Goal: Information Seeking & Learning: Check status

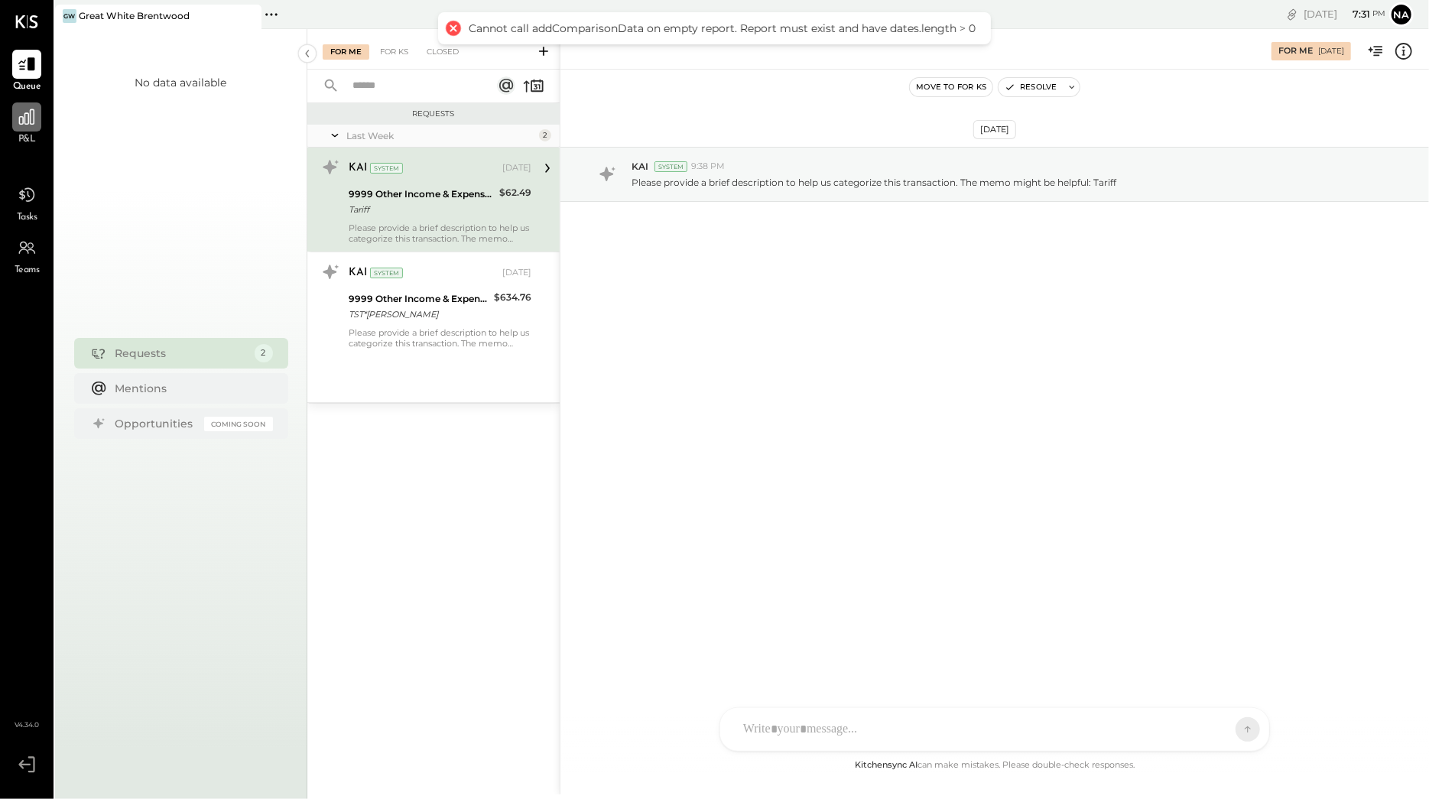
click at [28, 116] on icon at bounding box center [27, 117] width 20 height 20
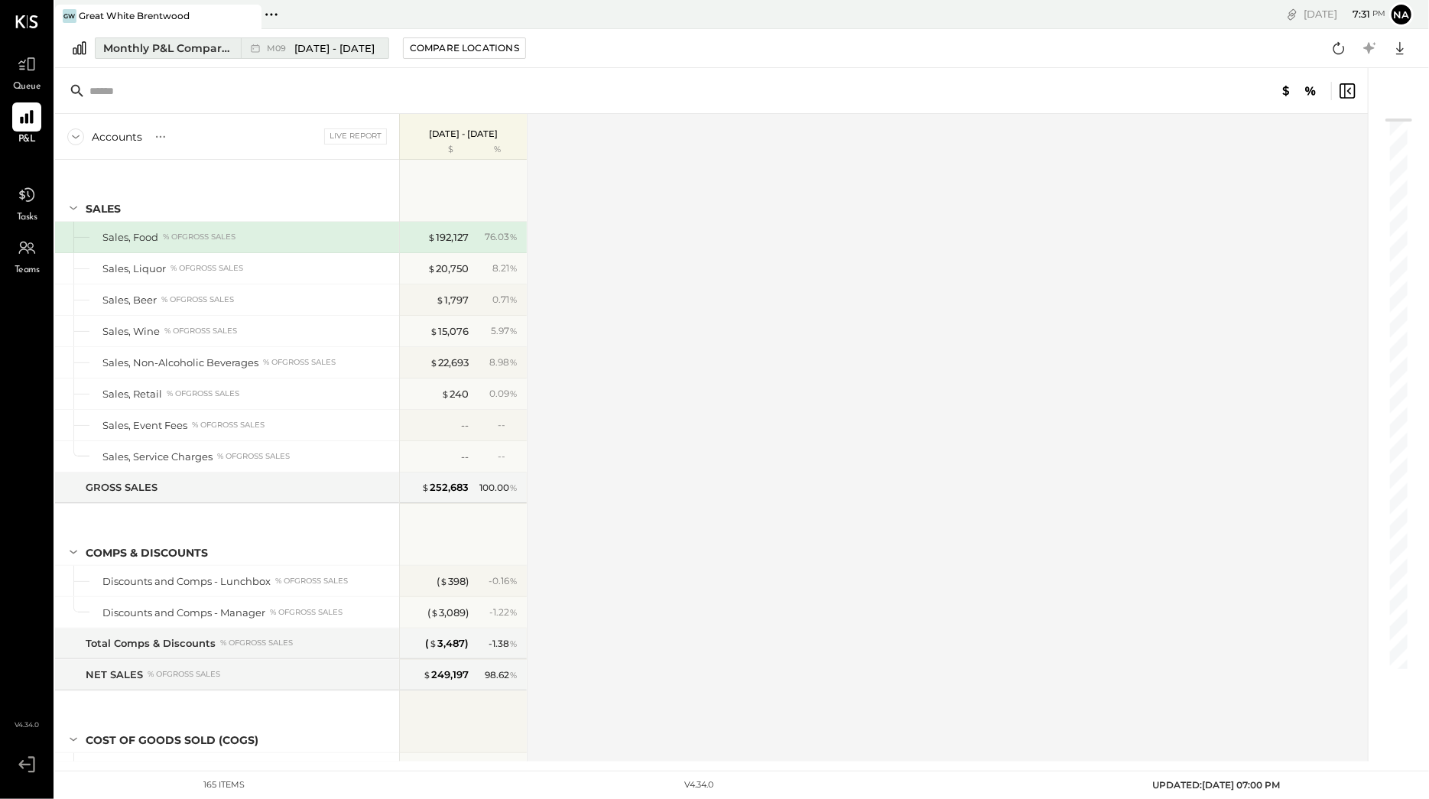
click at [359, 49] on span "[DATE] - [DATE]" at bounding box center [334, 48] width 80 height 15
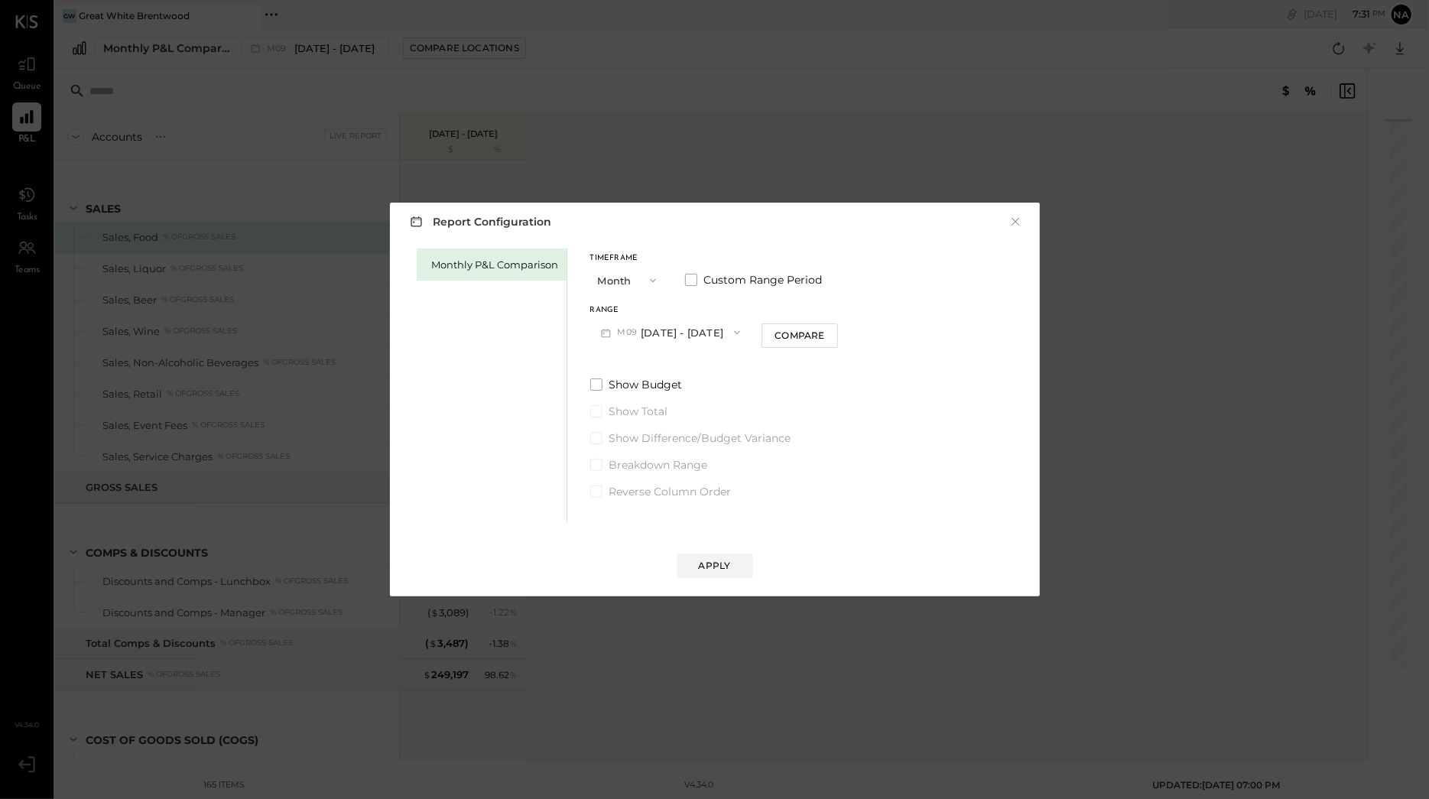
click at [698, 330] on button "M09 [DATE] - [DATE]" at bounding box center [670, 332] width 161 height 28
click at [681, 399] on span "[DATE] - [DATE]" at bounding box center [664, 398] width 73 height 13
click at [713, 564] on div "Apply" at bounding box center [715, 565] width 32 height 13
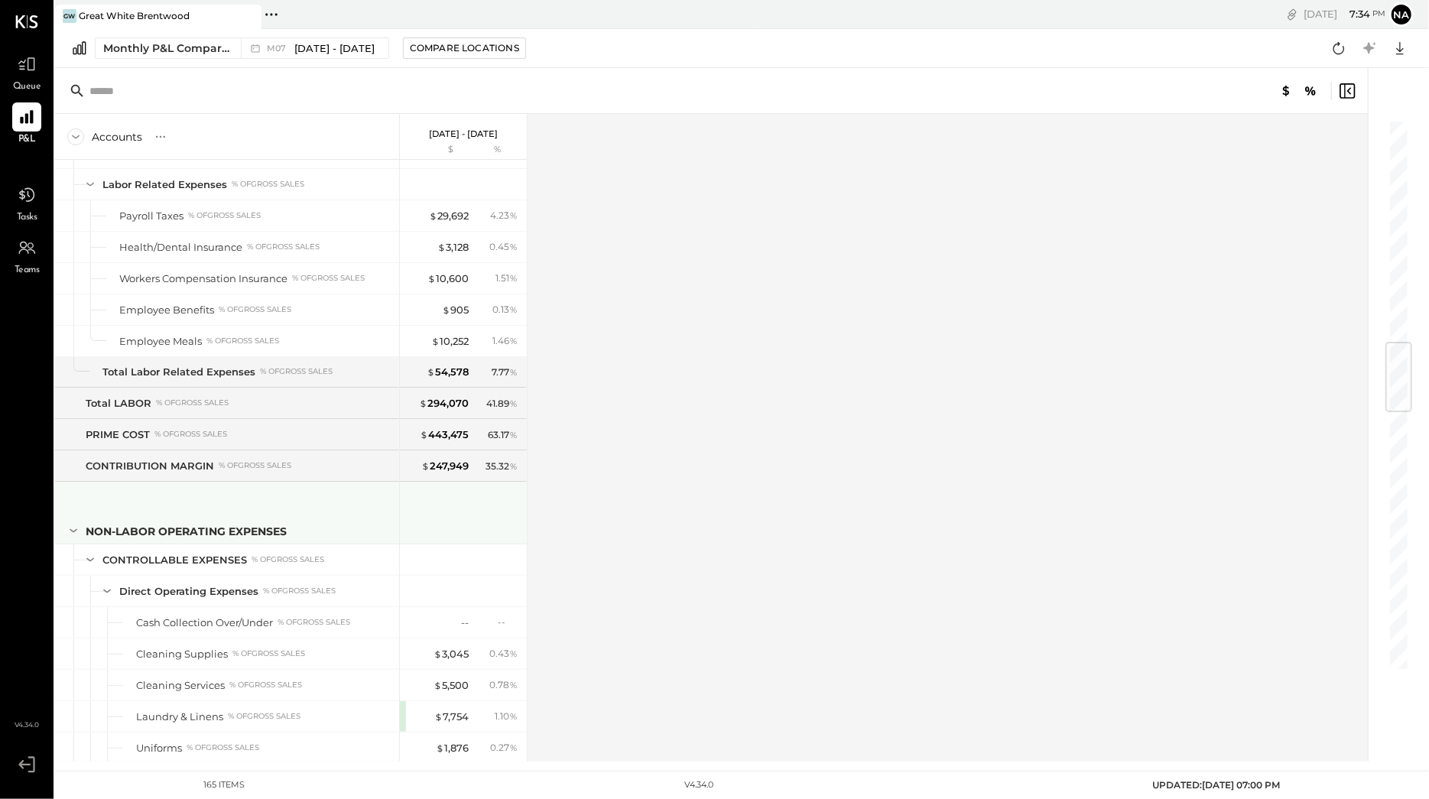
scroll to position [1888, 0]
